Goal: Task Accomplishment & Management: Use online tool/utility

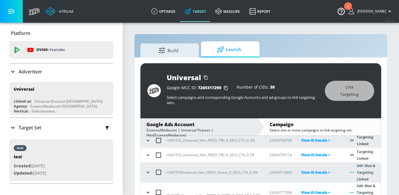
click at [14, 73] on icon at bounding box center [12, 71] width 7 height 7
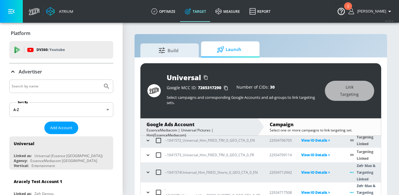
click at [38, 85] on input "Search by name" at bounding box center [56, 87] width 88 height 8
type input "N"
type input "a"
type input "navy federal"
click at [100, 80] on button "Submit Search" at bounding box center [106, 86] width 13 height 13
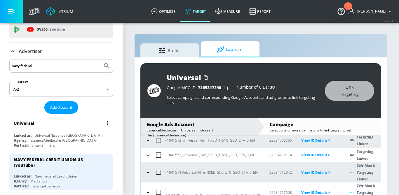
scroll to position [26, 0]
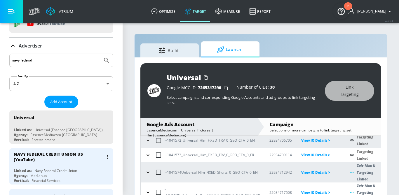
click at [82, 160] on div "NAVY FEDERAL CREDIT UNION US (YouTube)" at bounding box center [59, 156] width 90 height 11
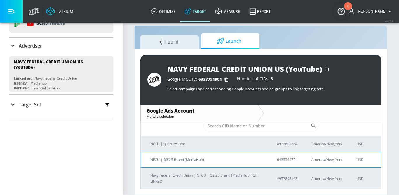
scroll to position [21, 0]
click at [211, 160] on p "NFCU | Q3'25 Brand (MediaHub)" at bounding box center [206, 159] width 113 height 6
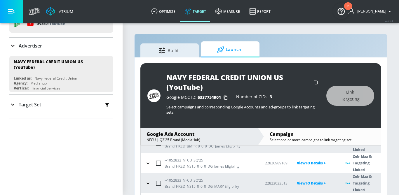
scroll to position [23, 0]
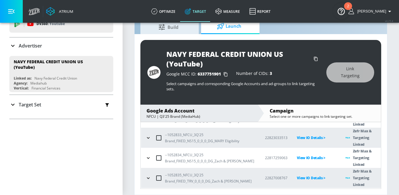
scroll to position [318, 0]
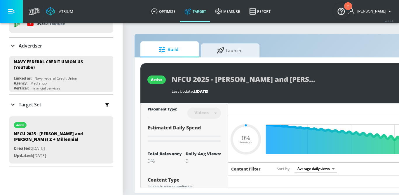
type input "0.05"
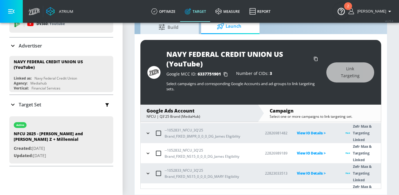
scroll to position [284, 0]
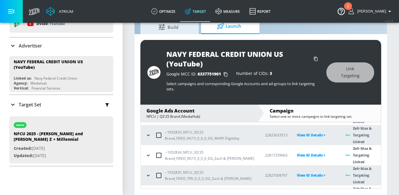
scroll to position [311, 0]
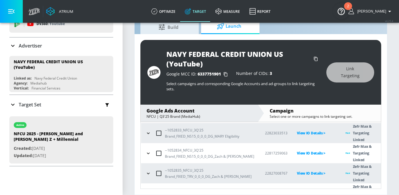
checkbox input "true"
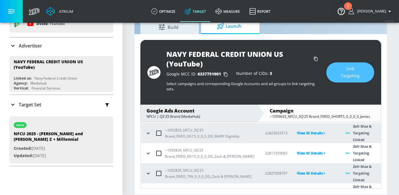
click at [365, 77] on button "Link Targeting" at bounding box center [350, 72] width 48 height 20
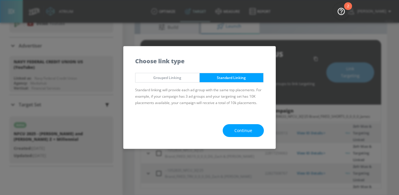
click at [235, 127] on span "Continue" at bounding box center [243, 130] width 18 height 7
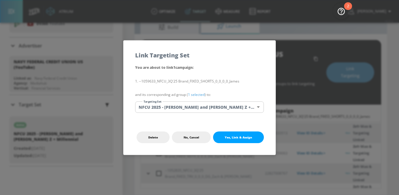
click at [200, 111] on body "Atrium optimize Target measure Report optimize Target measure Report v 4.25.4 […" at bounding box center [199, 86] width 399 height 218
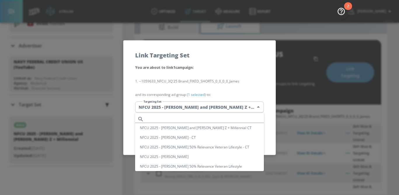
scroll to position [41, 0]
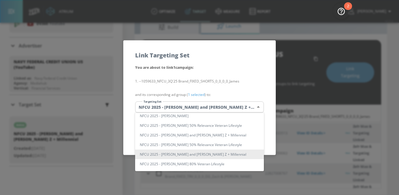
click at [256, 77] on div at bounding box center [199, 97] width 399 height 195
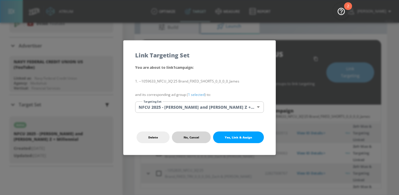
click at [188, 137] on span "No, Cancel" at bounding box center [190, 137] width 15 height 5
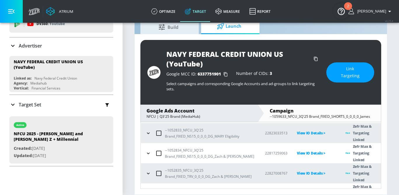
checkbox input "false"
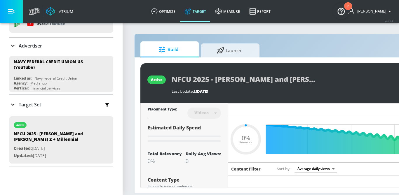
type input "0.71"
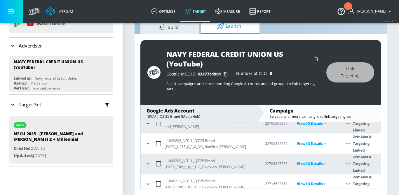
scroll to position [284, 0]
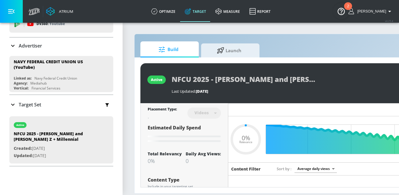
type input "0.05"
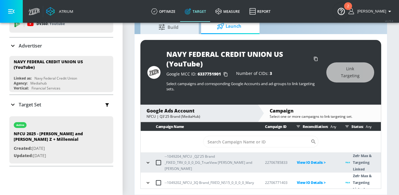
scroll to position [284, 0]
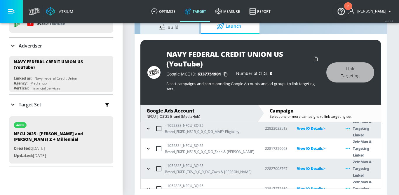
scroll to position [298, 0]
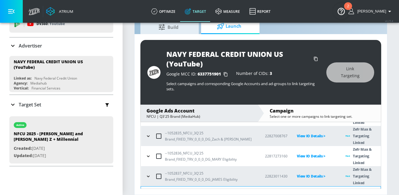
scroll to position [352, 0]
